Goal: Information Seeking & Learning: Learn about a topic

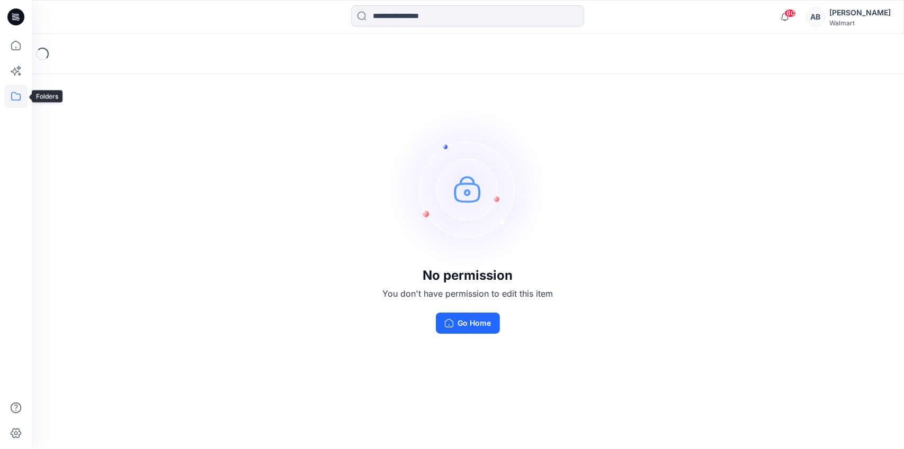
click at [17, 102] on icon at bounding box center [15, 96] width 23 height 23
click at [78, 79] on div at bounding box center [100, 82] width 121 height 21
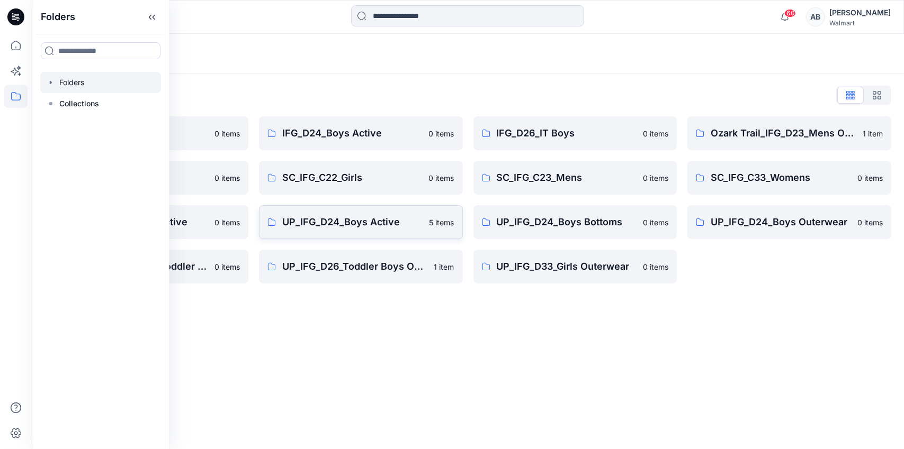
click at [330, 212] on link "UP_IFG_D24_Boys Active 5 items" at bounding box center [361, 222] width 204 height 34
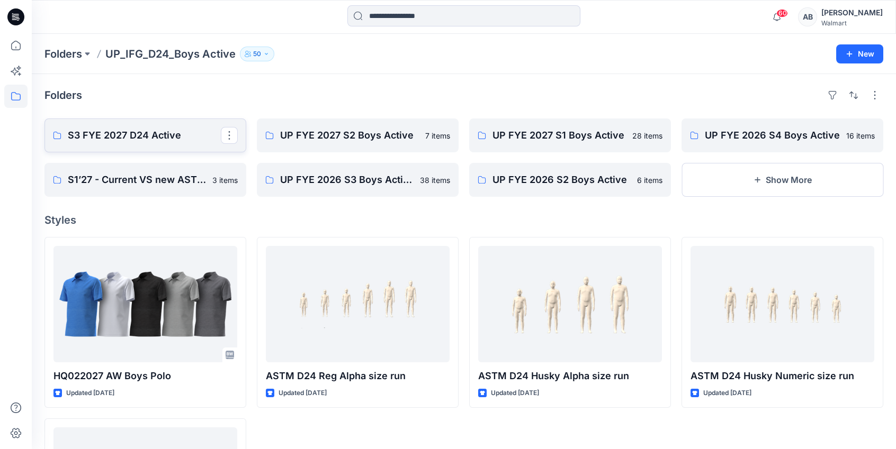
click at [141, 137] on p "S3 FYE 2027 D24 Active" at bounding box center [144, 135] width 153 height 15
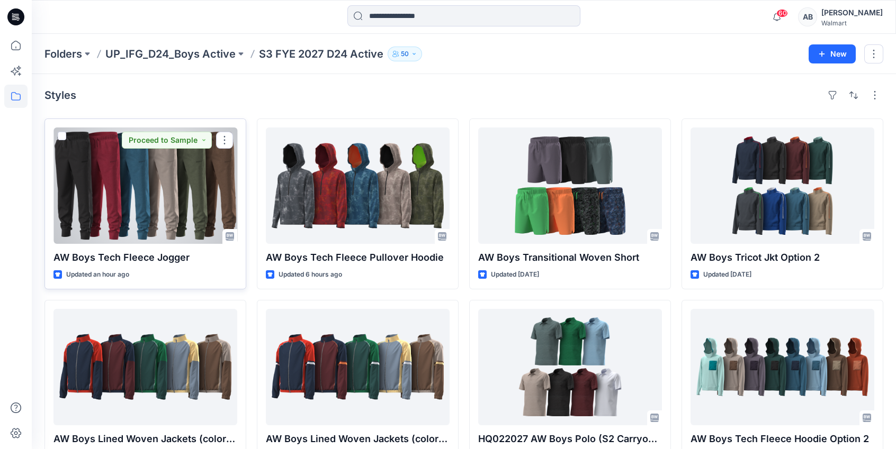
click at [176, 176] on div at bounding box center [145, 186] width 184 height 116
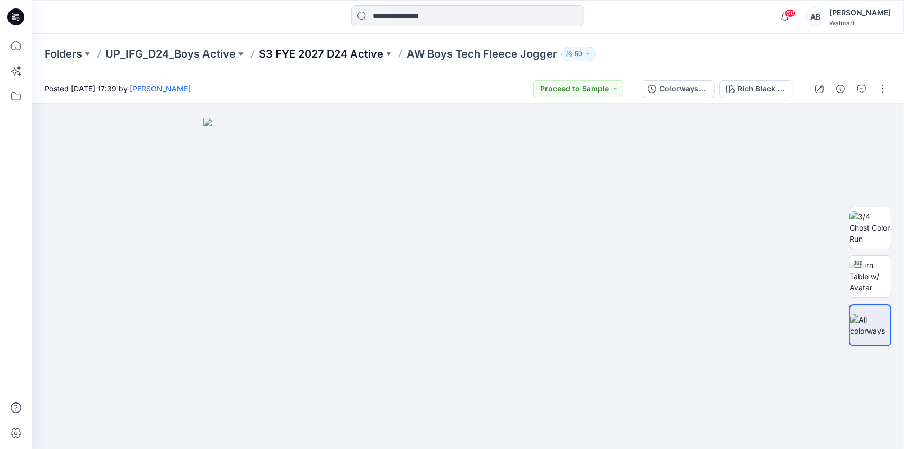
click at [347, 51] on p "S3 FYE 2027 D24 Active" at bounding box center [321, 54] width 124 height 15
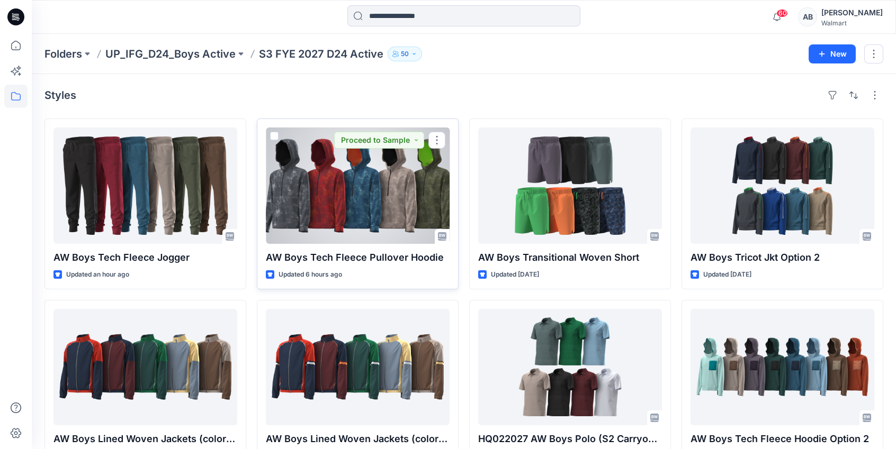
click at [331, 177] on div at bounding box center [358, 186] width 184 height 116
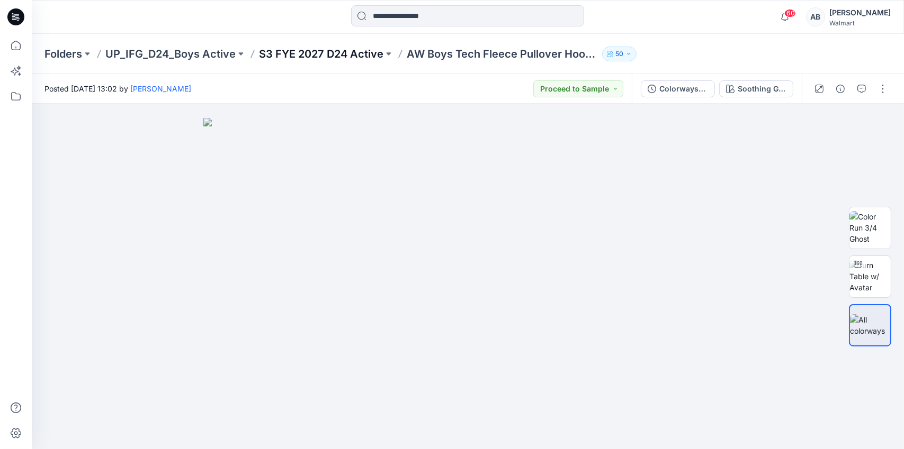
click at [348, 56] on p "S3 FYE 2027 D24 Active" at bounding box center [321, 54] width 124 height 15
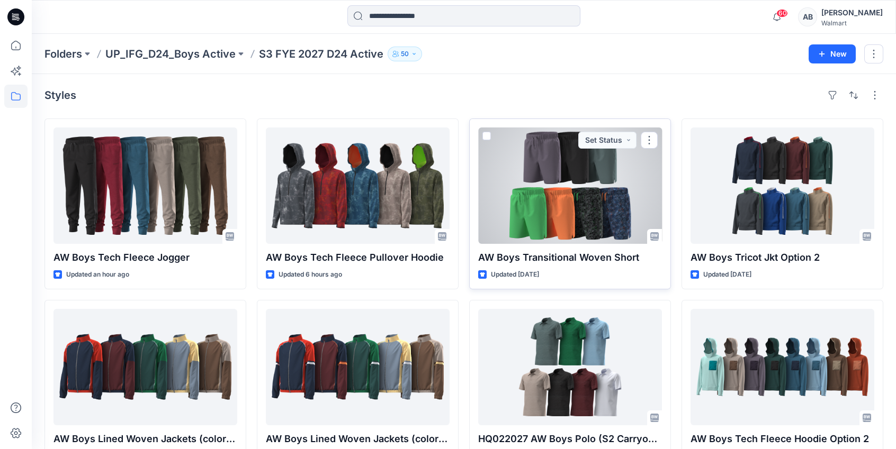
click at [548, 207] on div at bounding box center [570, 186] width 184 height 116
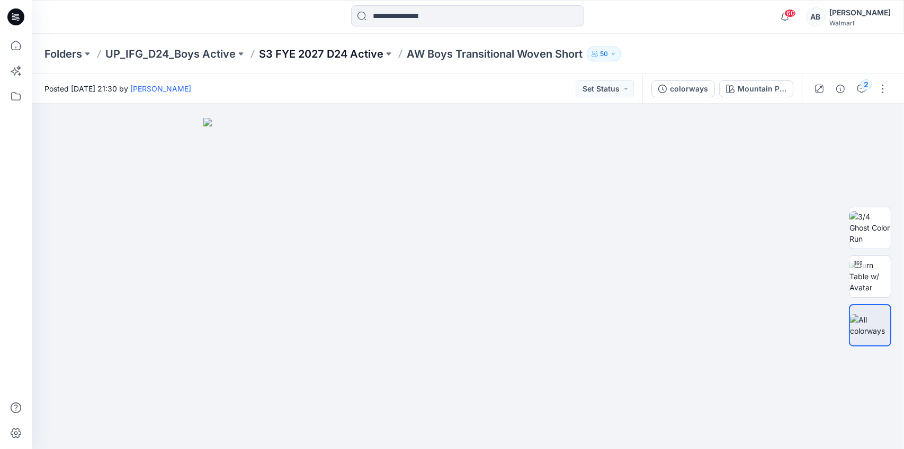
click at [321, 53] on p "S3 FYE 2027 D24 Active" at bounding box center [321, 54] width 124 height 15
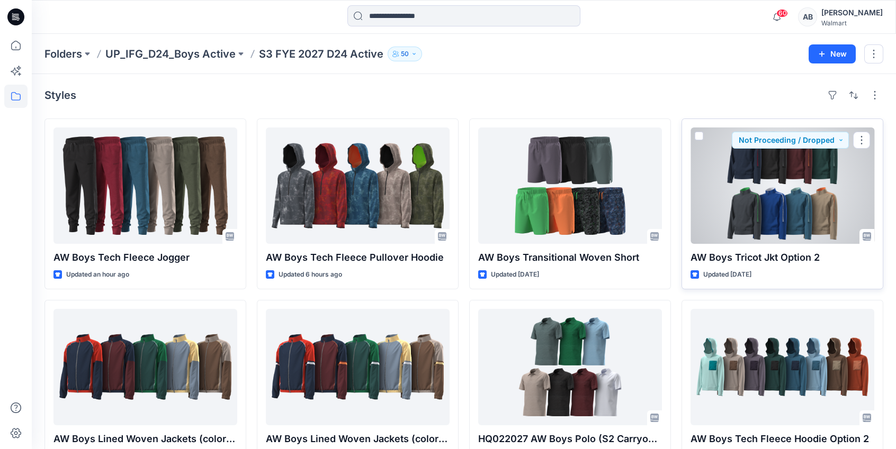
click at [807, 177] on div at bounding box center [782, 186] width 184 height 116
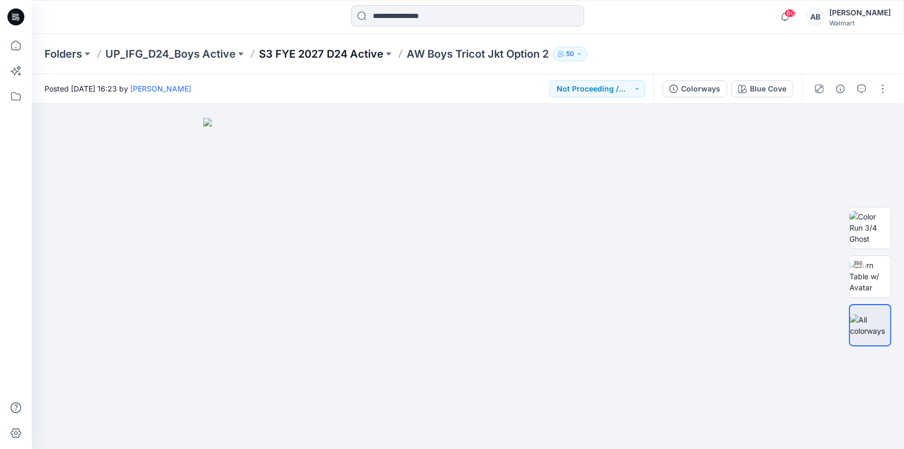
click at [306, 55] on p "S3 FYE 2027 D24 Active" at bounding box center [321, 54] width 124 height 15
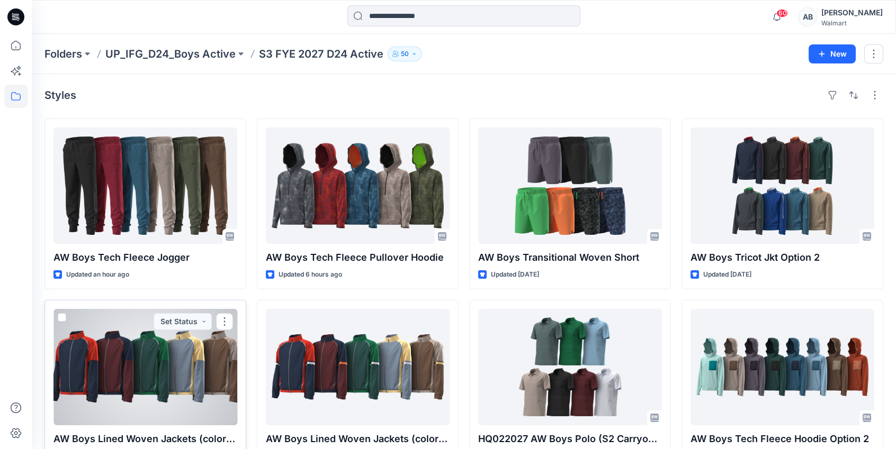
click at [183, 345] on div at bounding box center [145, 367] width 184 height 116
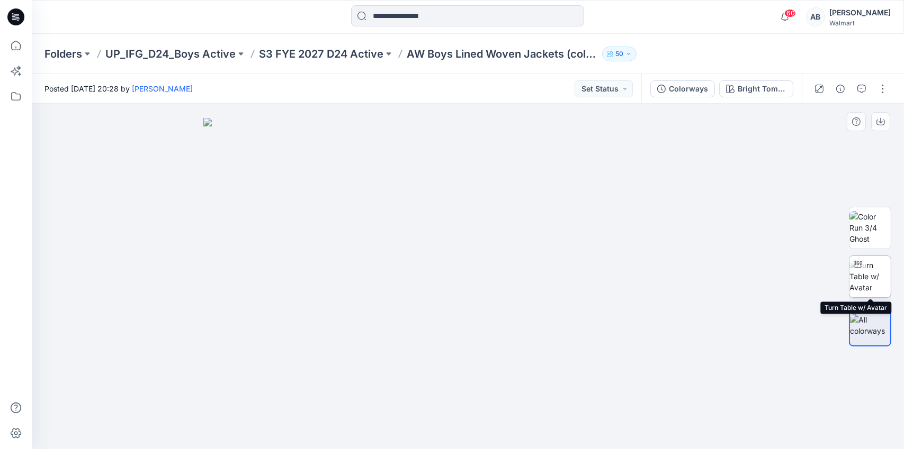
click at [867, 276] on img at bounding box center [869, 276] width 41 height 33
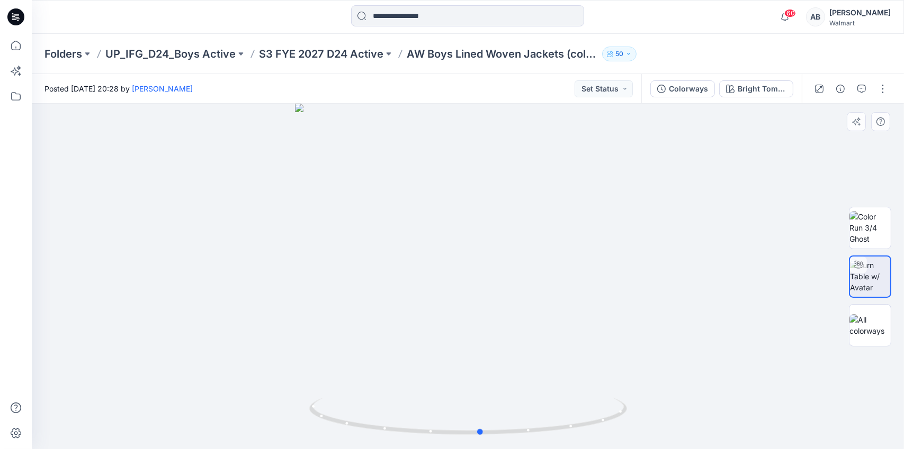
drag, startPoint x: 541, startPoint y: 430, endPoint x: 237, endPoint y: 387, distance: 307.9
click at [237, 387] on div at bounding box center [468, 277] width 872 height 346
click at [327, 53] on p "S3 FYE 2027 D24 Active" at bounding box center [321, 54] width 124 height 15
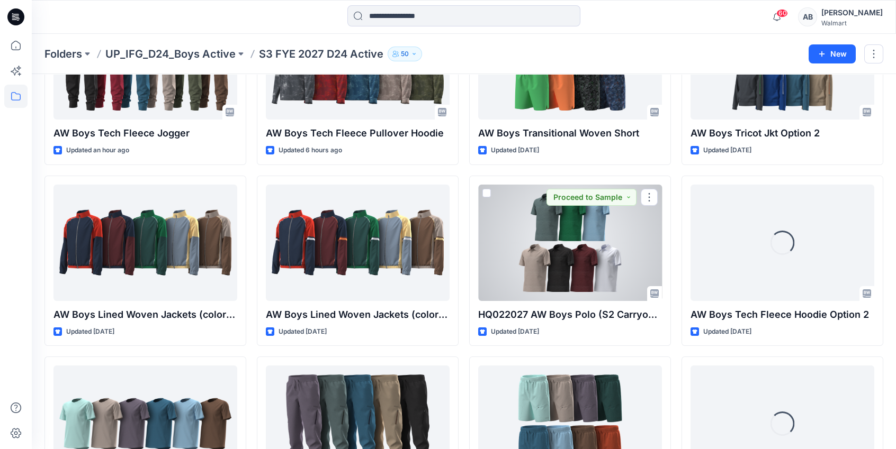
scroll to position [159, 0]
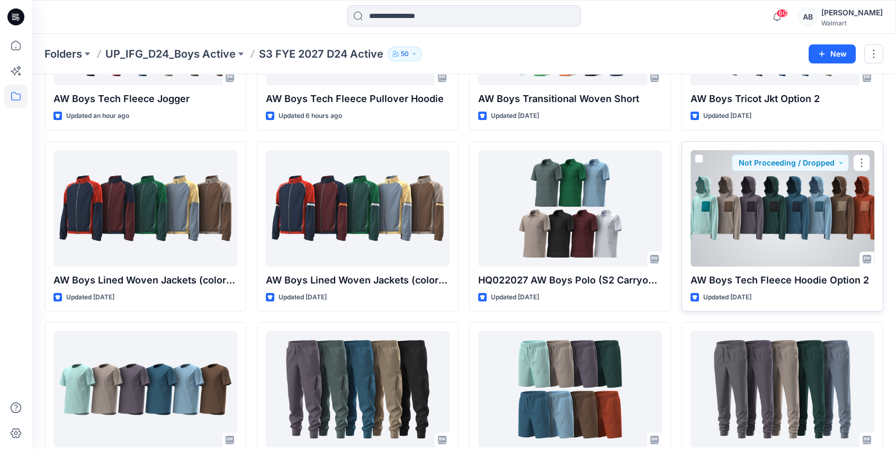
click at [722, 239] on div at bounding box center [782, 208] width 184 height 116
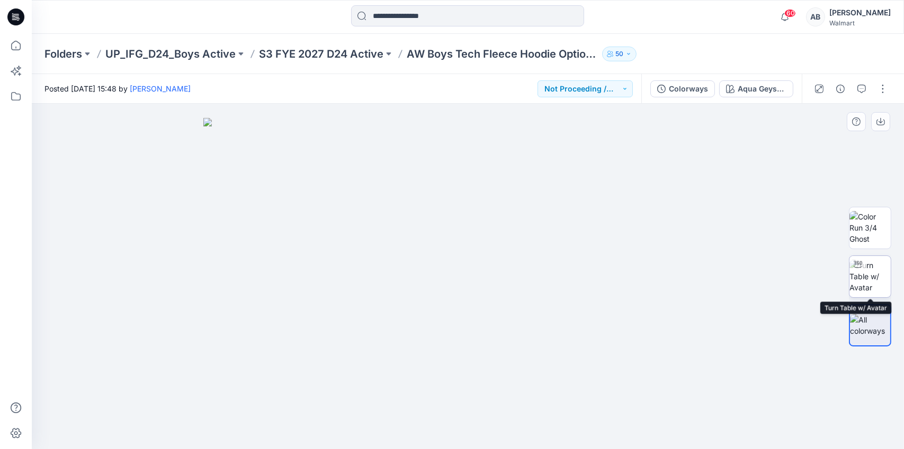
click at [866, 276] on img at bounding box center [869, 276] width 41 height 33
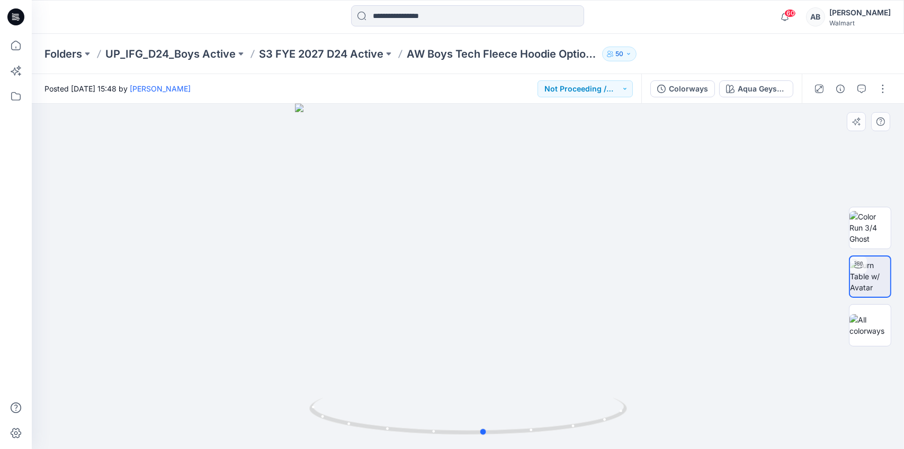
drag, startPoint x: 577, startPoint y: 420, endPoint x: 277, endPoint y: 399, distance: 301.4
click at [277, 399] on div at bounding box center [468, 277] width 872 height 346
click at [324, 55] on p "S3 FYE 2027 D24 Active" at bounding box center [321, 54] width 124 height 15
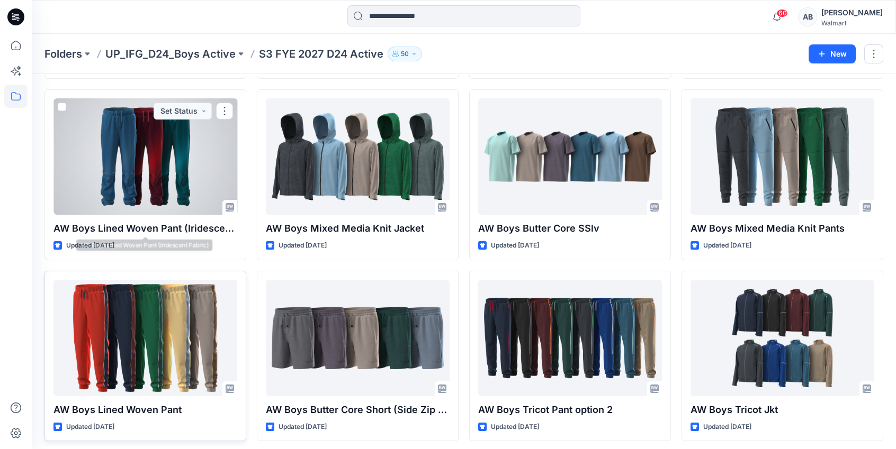
scroll to position [796, 0]
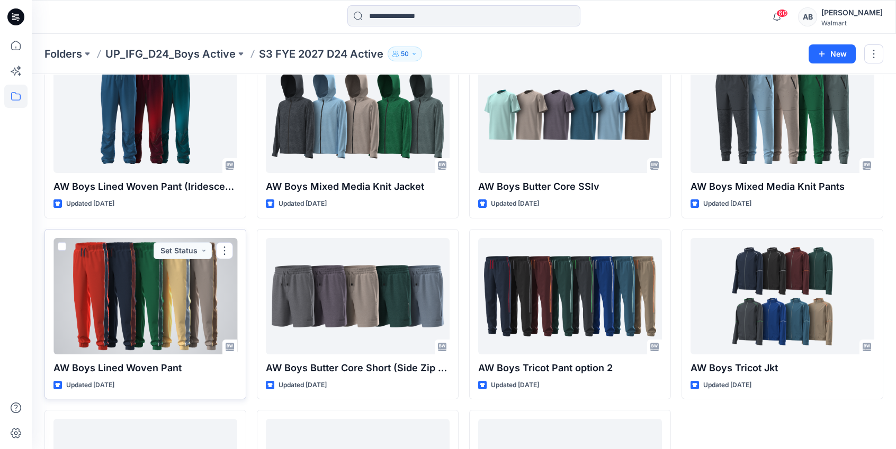
click at [129, 320] on div at bounding box center [145, 296] width 184 height 116
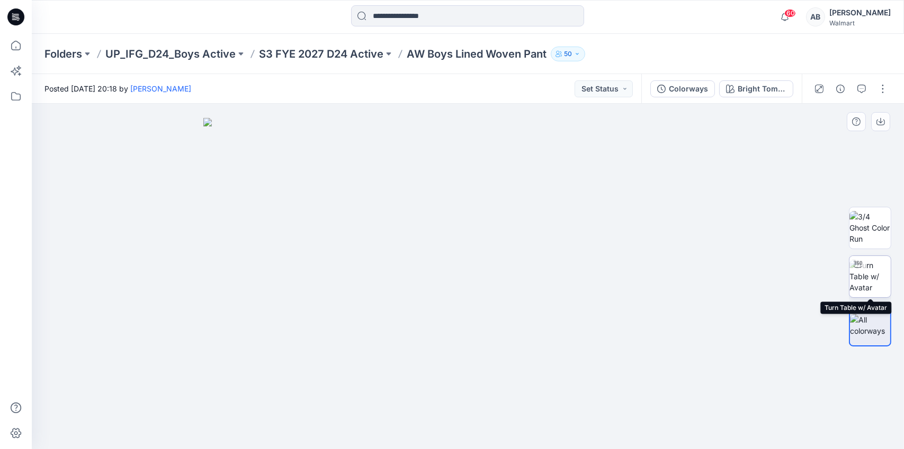
click at [875, 284] on img at bounding box center [869, 276] width 41 height 33
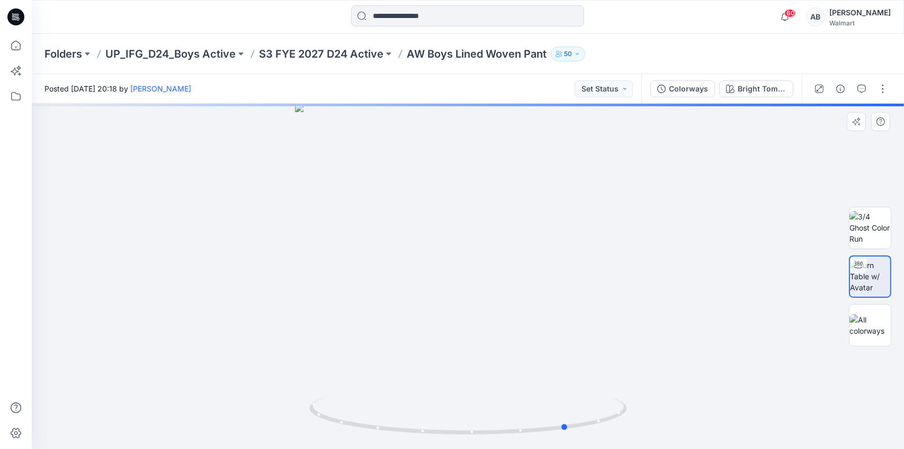
drag, startPoint x: 522, startPoint y: 429, endPoint x: 304, endPoint y: 413, distance: 218.2
click at [304, 413] on div at bounding box center [468, 277] width 872 height 346
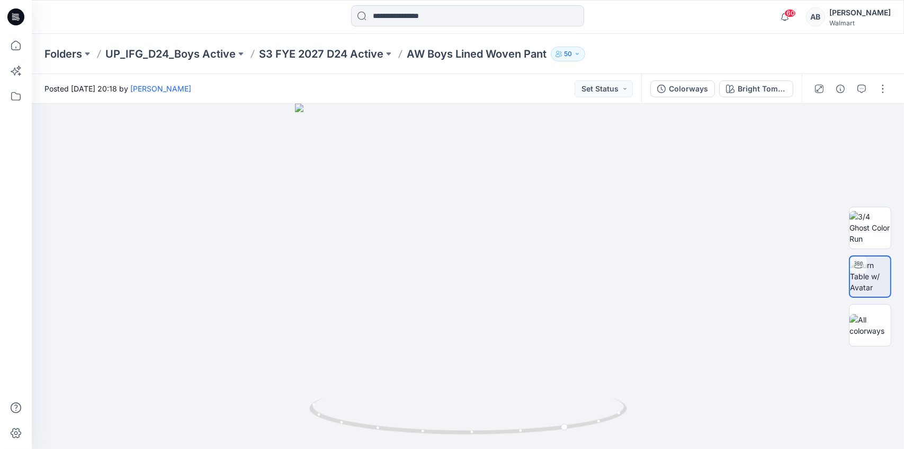
click at [350, 61] on div "Folders UP_IFG_D24_Boys Active S3 FYE 2027 D24 Active AW Boys Lined Woven Pant …" at bounding box center [468, 54] width 872 height 40
click at [328, 57] on p "S3 FYE 2027 D24 Active" at bounding box center [321, 54] width 124 height 15
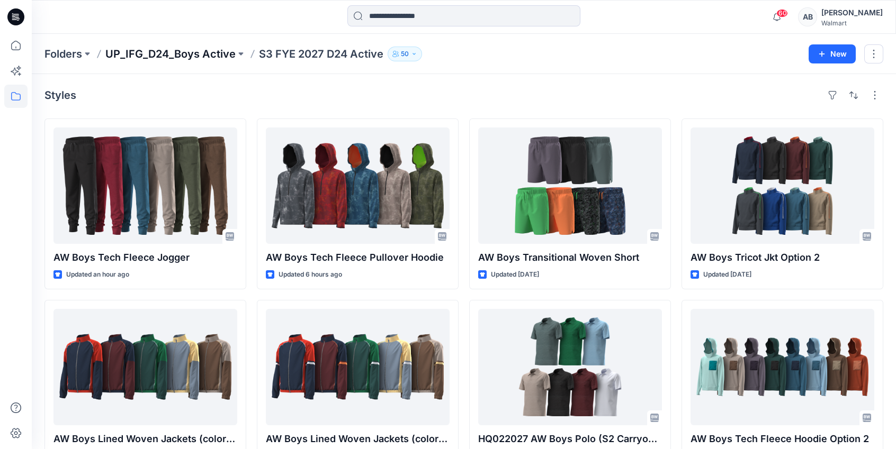
click at [187, 44] on div "Folders UP_IFG_D24_Boys Active S3 FYE 2027 D24 Active 50 New" at bounding box center [464, 54] width 864 height 40
click at [187, 54] on p "UP_IFG_D24_Boys Active" at bounding box center [170, 54] width 130 height 15
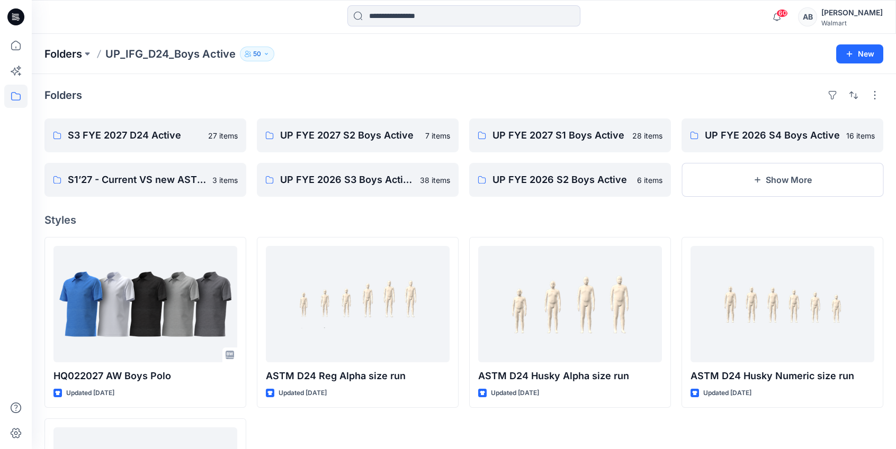
click at [64, 50] on p "Folders" at bounding box center [63, 54] width 38 height 15
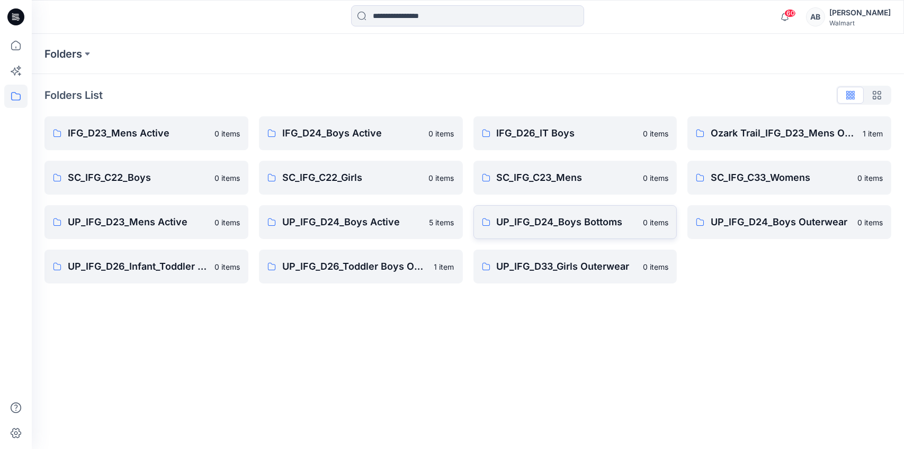
click at [534, 217] on p "UP_IFG_D24_Boys Bottoms" at bounding box center [566, 222] width 140 height 15
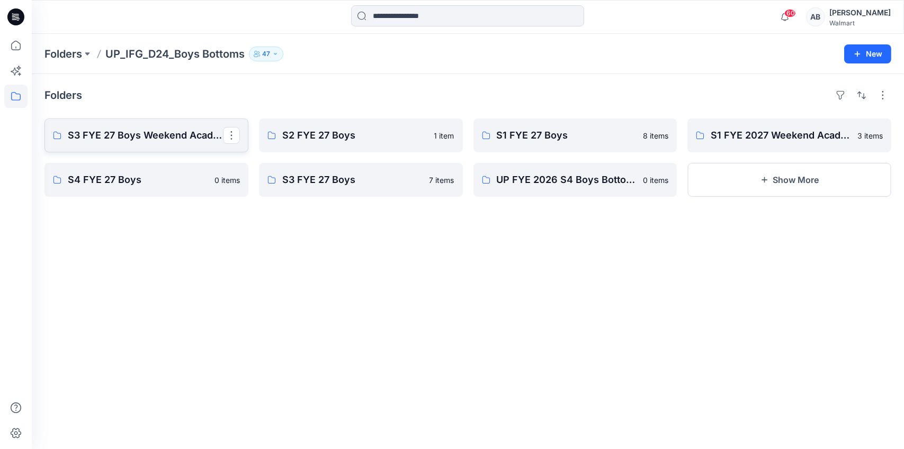
click at [115, 137] on p "S3 FYE 27 Boys Weekend Academy Boys" at bounding box center [145, 135] width 155 height 15
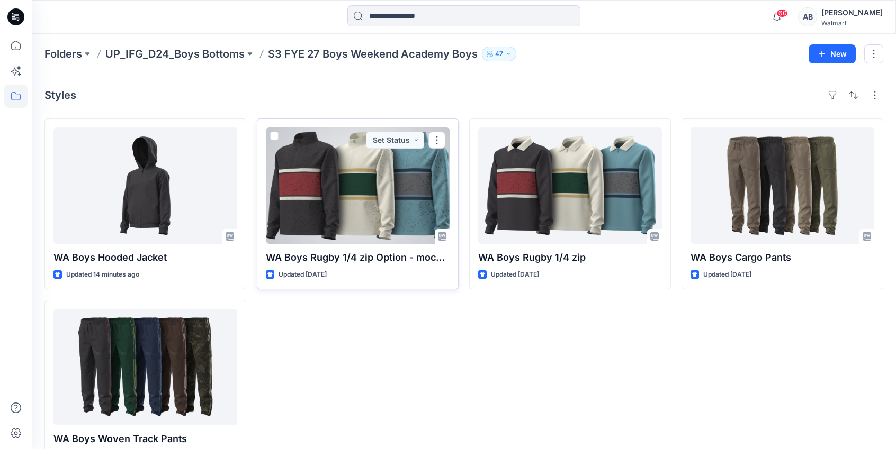
click at [388, 225] on div at bounding box center [358, 186] width 184 height 116
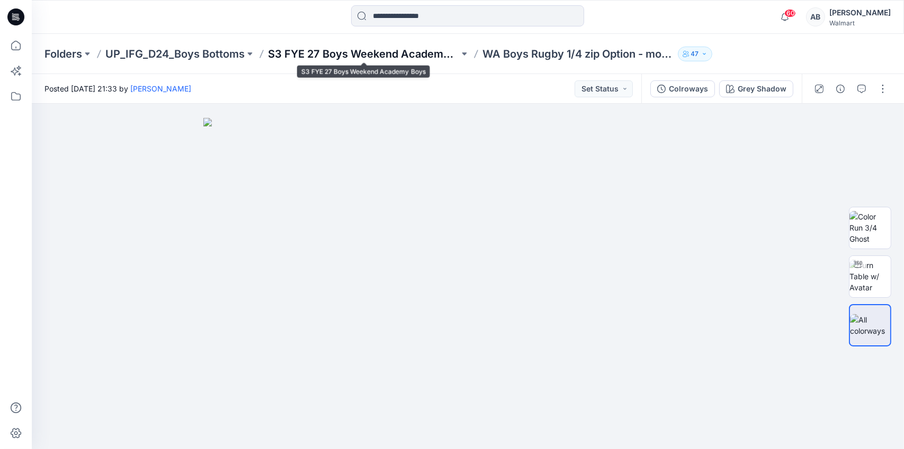
click at [357, 56] on p "S3 FYE 27 Boys Weekend Academy Boys" at bounding box center [363, 54] width 191 height 15
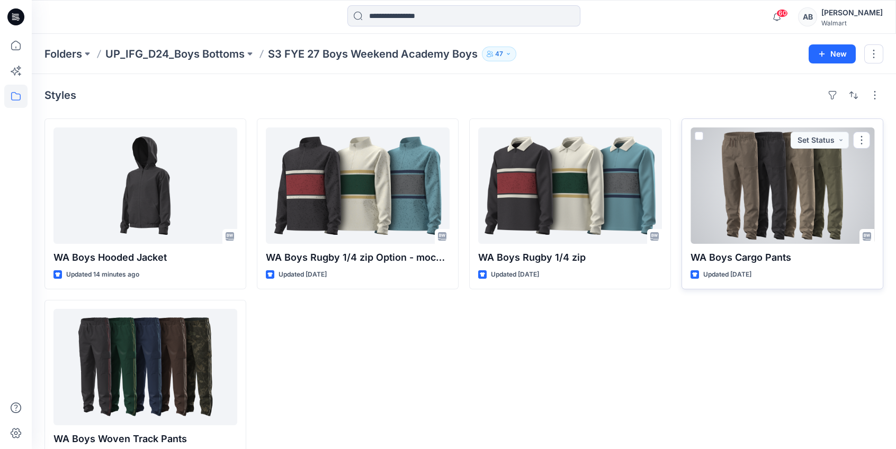
click at [770, 180] on div at bounding box center [782, 186] width 184 height 116
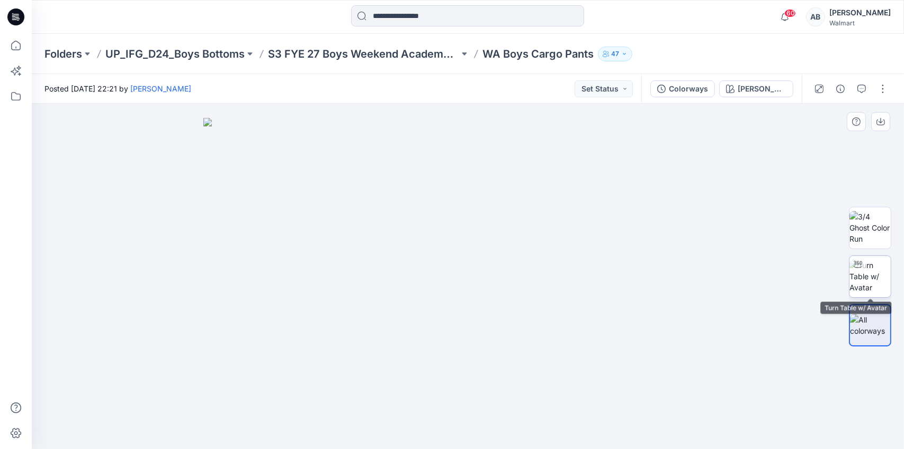
click at [880, 282] on img at bounding box center [869, 276] width 41 height 33
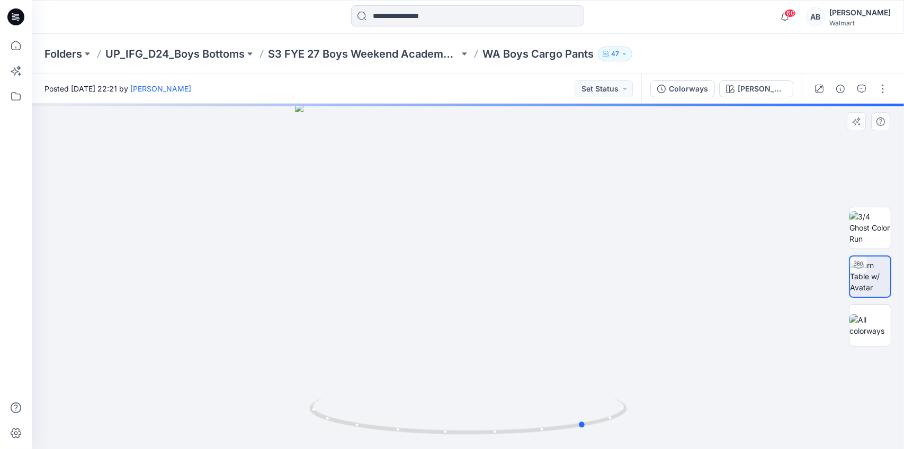
drag, startPoint x: 575, startPoint y: 421, endPoint x: 376, endPoint y: 384, distance: 202.9
click at [376, 384] on div at bounding box center [468, 277] width 872 height 346
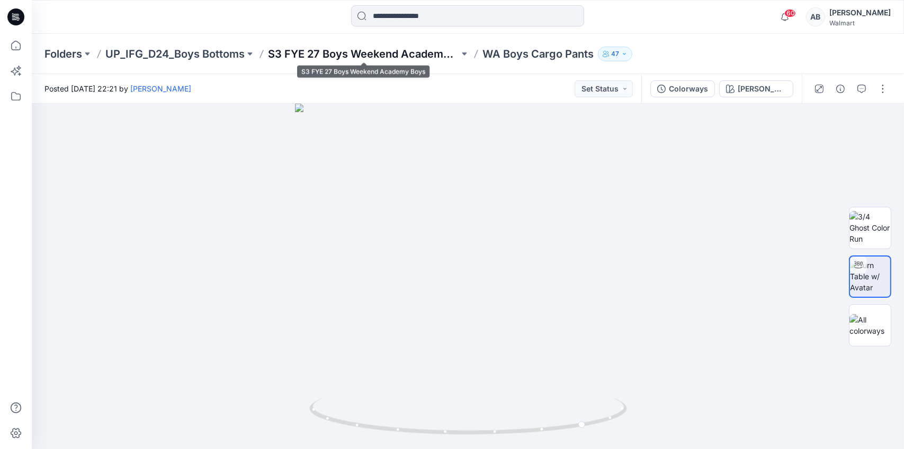
click at [317, 51] on p "S3 FYE 27 Boys Weekend Academy Boys" at bounding box center [363, 54] width 191 height 15
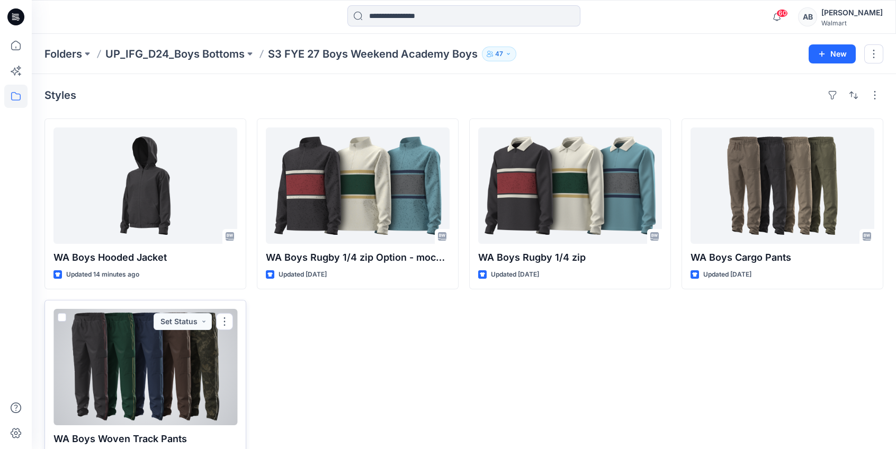
click at [104, 351] on div at bounding box center [145, 367] width 184 height 116
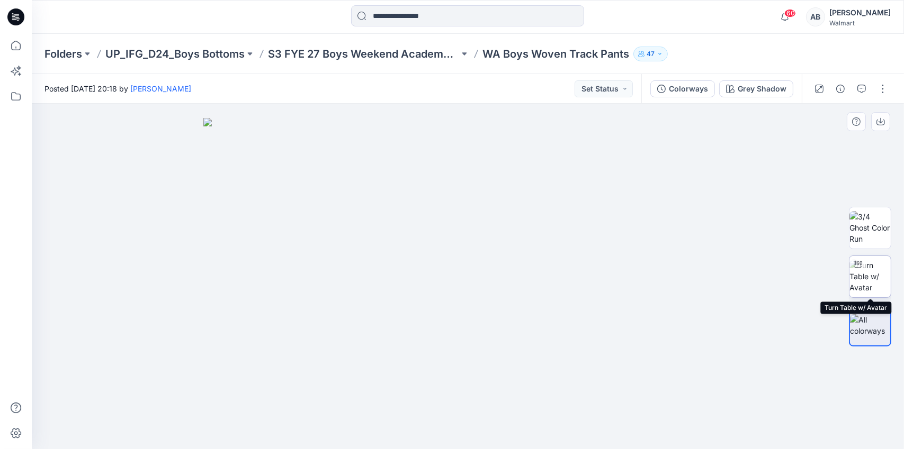
click at [880, 285] on img at bounding box center [869, 276] width 41 height 33
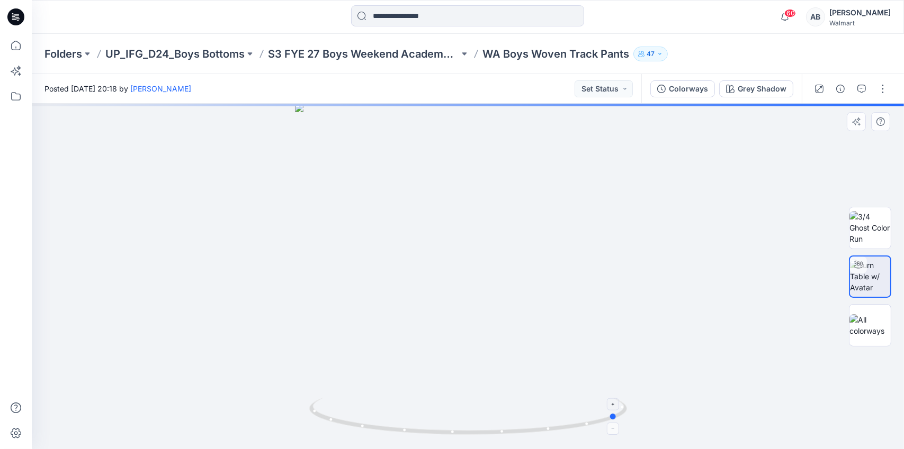
drag, startPoint x: 536, startPoint y: 432, endPoint x: 465, endPoint y: 397, distance: 79.3
click at [354, 427] on icon at bounding box center [469, 418] width 320 height 40
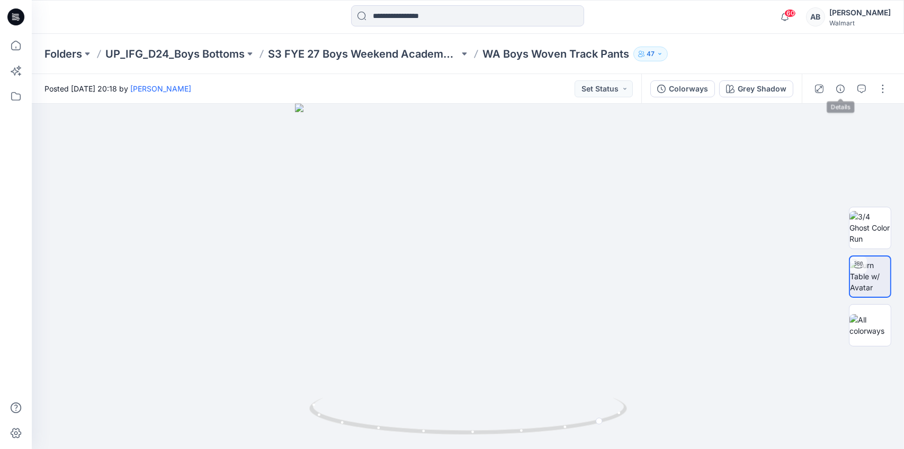
click at [852, 89] on div at bounding box center [850, 89] width 98 height 30
click at [859, 89] on icon "button" at bounding box center [861, 89] width 8 height 8
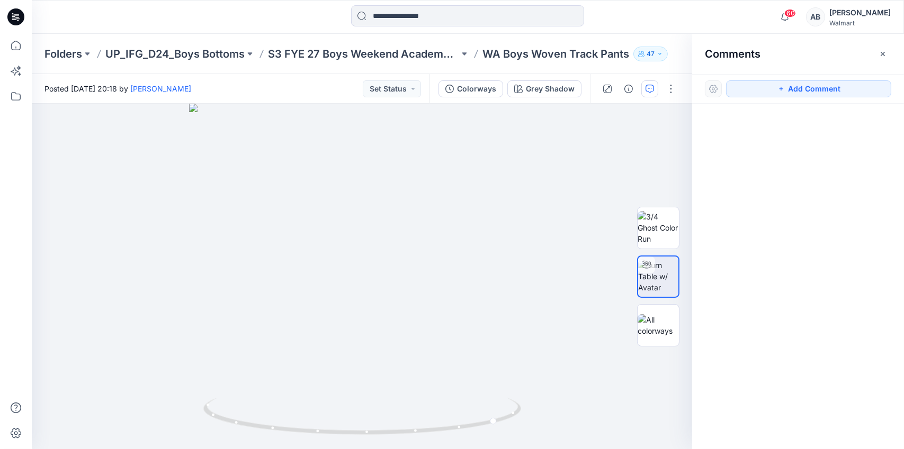
click at [538, 58] on p "WA Boys Woven Track Pants" at bounding box center [555, 54] width 147 height 15
click at [538, 53] on p "WA Boys Woven Track Pants" at bounding box center [555, 54] width 147 height 15
click at [360, 55] on p "S3 FYE 27 Boys Weekend Academy Boys" at bounding box center [363, 54] width 191 height 15
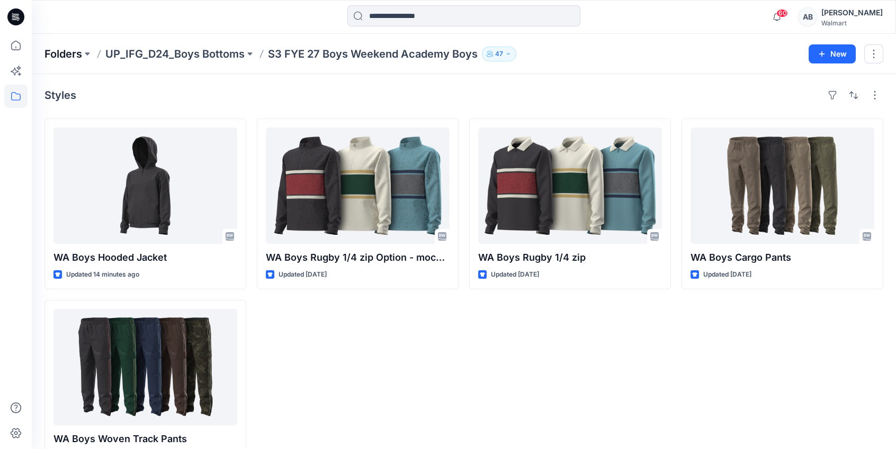
click at [61, 53] on p "Folders" at bounding box center [63, 54] width 38 height 15
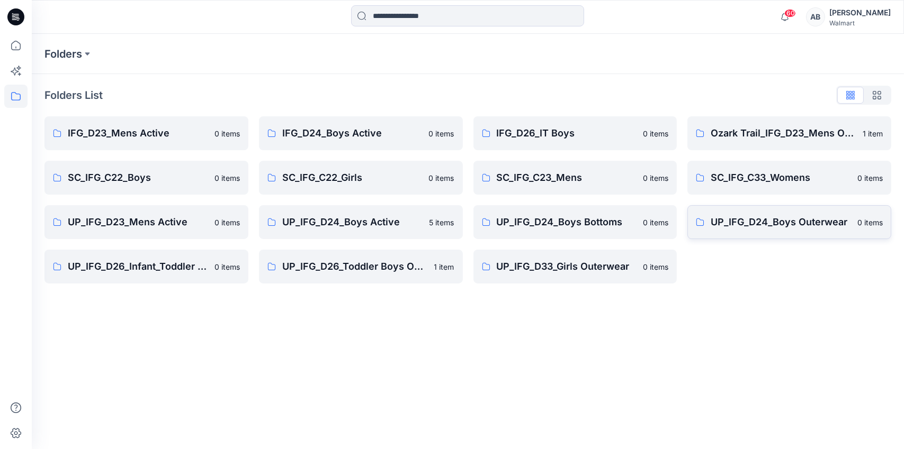
click at [790, 225] on p "UP_IFG_D24_Boys Outerwear" at bounding box center [780, 222] width 140 height 15
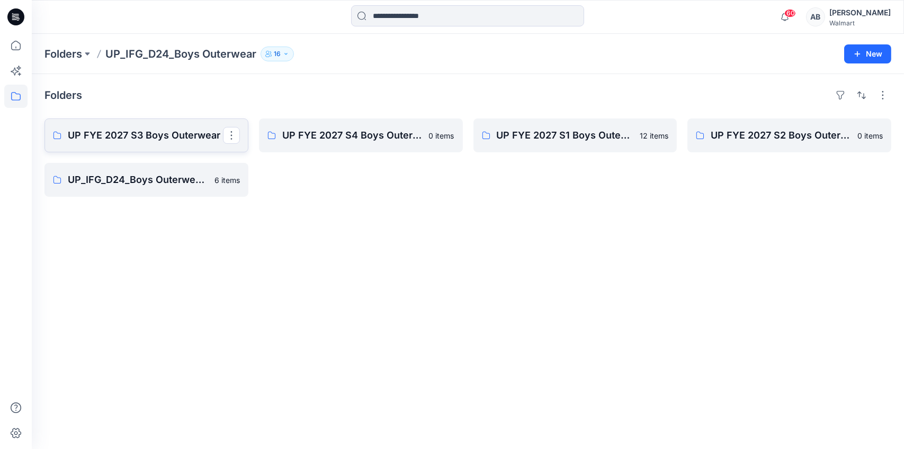
click at [144, 144] on link "UP FYE 2027 S3 Boys Outerwear" at bounding box center [146, 136] width 204 height 34
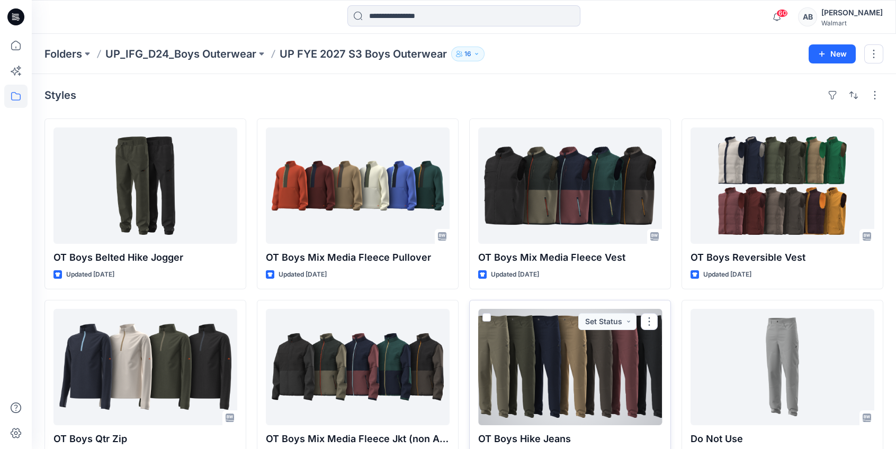
scroll to position [33, 0]
